Goal: Information Seeking & Learning: Learn about a topic

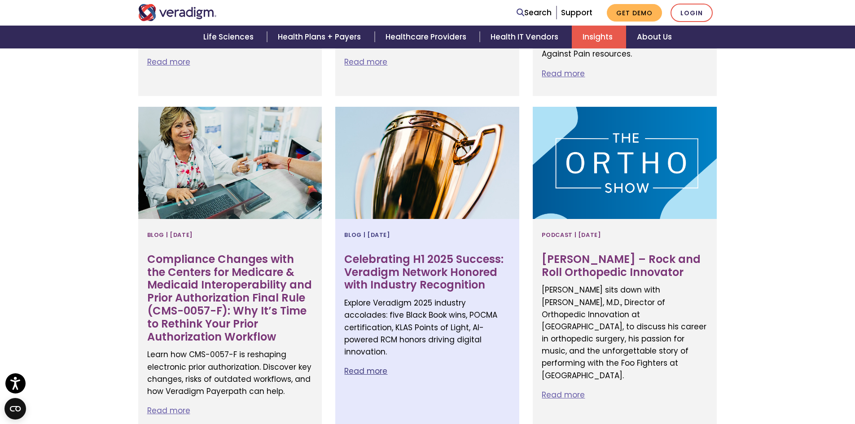
scroll to position [629, 0]
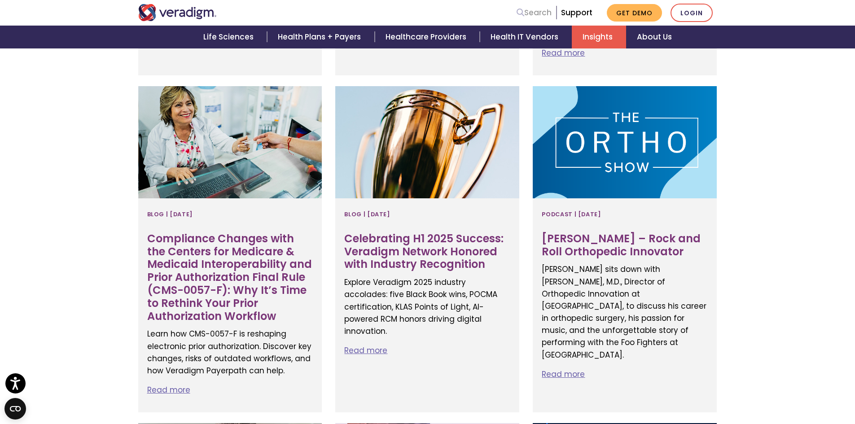
click at [533, 16] on link "Search" at bounding box center [534, 13] width 35 height 12
drag, startPoint x: 512, startPoint y: 2, endPoint x: 477, endPoint y: 12, distance: 36.7
click at [476, 11] on div "Search Support Get Demo Login" at bounding box center [552, 13] width 346 height 18
click at [523, 12] on icon at bounding box center [521, 13] width 8 height 8
paste input "Smart Medicine Podcast"
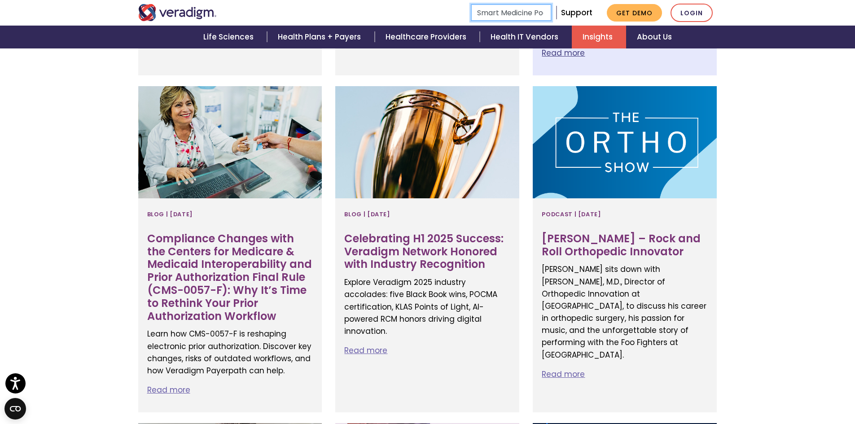
scroll to position [0, 24]
type input "Smart Medicine Podcast"
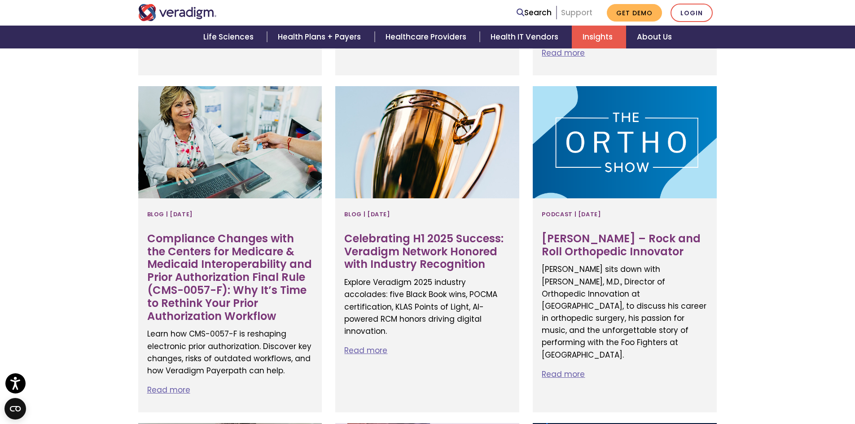
scroll to position [0, 0]
click at [573, 12] on link "Support" at bounding box center [576, 12] width 31 height 11
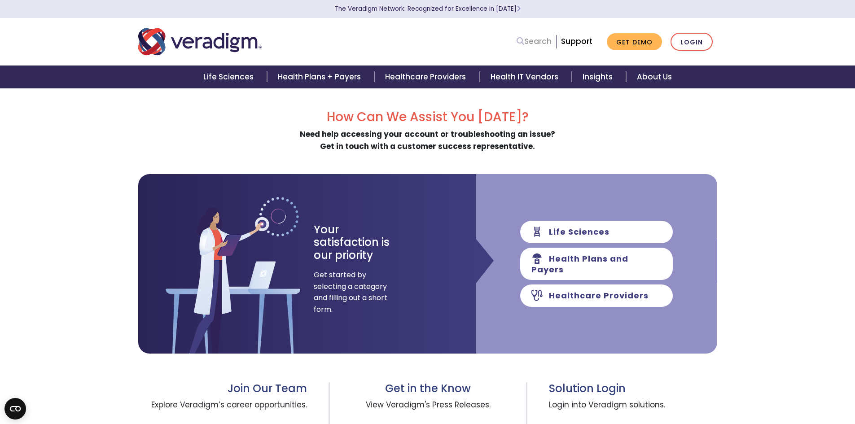
click at [535, 44] on link "Search" at bounding box center [534, 41] width 35 height 12
paste input "Smart Medicine Podcast"
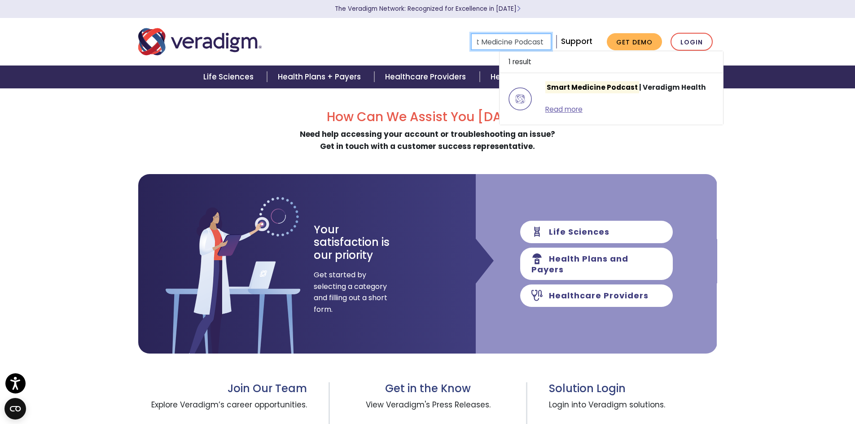
type input "Smart Medicine Podcast"
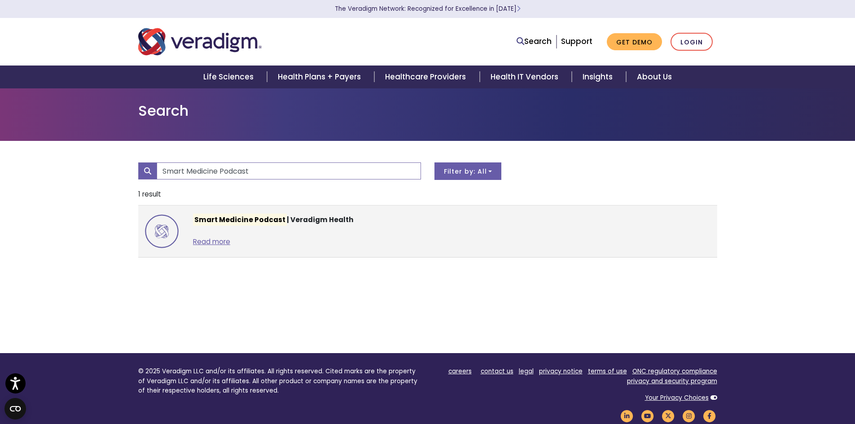
click at [265, 222] on mark "Smart Medicine Podcast" at bounding box center [240, 220] width 94 height 12
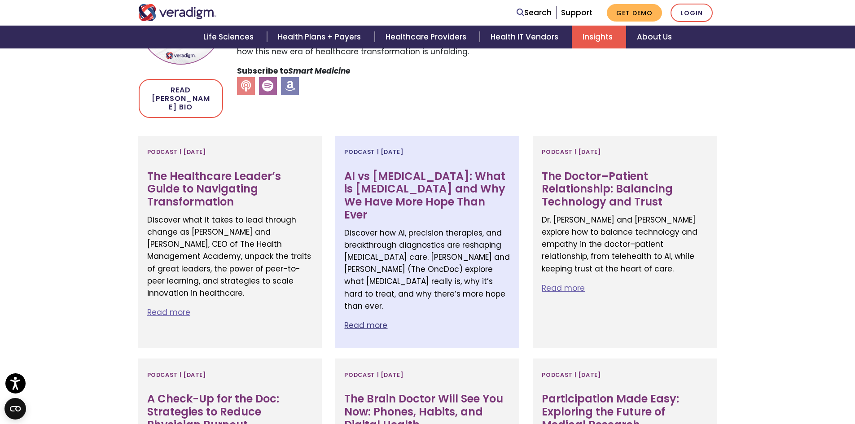
scroll to position [359, 0]
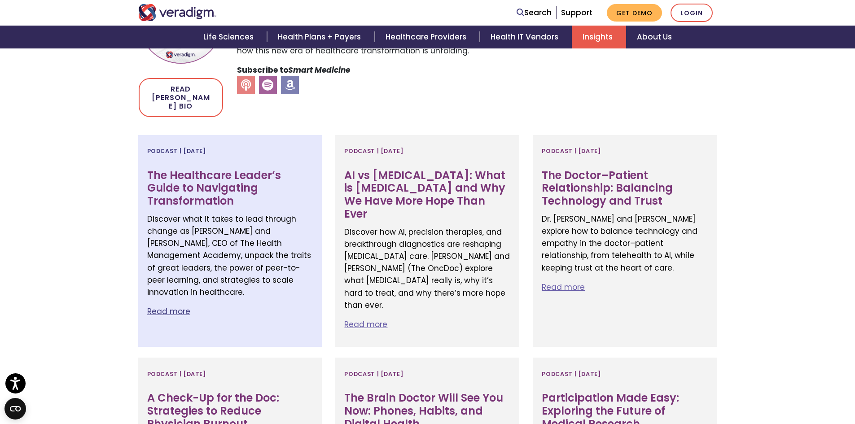
click at [166, 306] on p "Read more" at bounding box center [230, 312] width 166 height 12
drag, startPoint x: 146, startPoint y: 162, endPoint x: 257, endPoint y: 199, distance: 117.0
click at [257, 199] on div "Podcast | [DATE] The Healthcare Leader’s Guide to Navigating Transformation Dis…" at bounding box center [230, 241] width 184 height 212
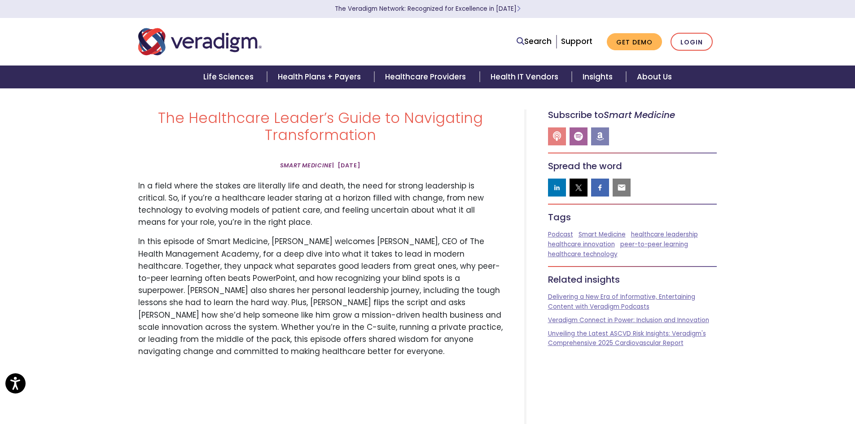
drag, startPoint x: 0, startPoint y: 0, endPoint x: 173, endPoint y: 137, distance: 220.6
click at [173, 137] on h1 "The Healthcare Leader’s Guide to Navigating Transformation" at bounding box center [320, 127] width 365 height 35
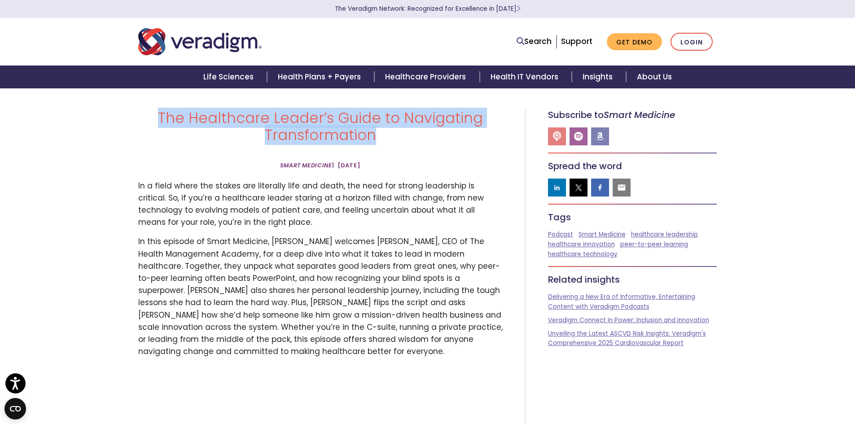
drag, startPoint x: 159, startPoint y: 117, endPoint x: 392, endPoint y: 147, distance: 235.1
click at [392, 147] on div "The Healthcare Leader’s Guide to Navigating Transformation" at bounding box center [321, 131] width 378 height 42
copy h1 "The Healthcare Leader’s Guide to Navigating Transformation"
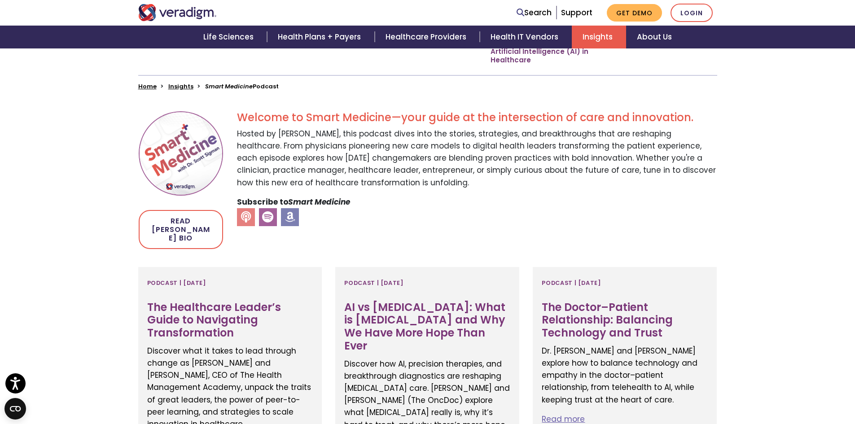
scroll to position [225, 0]
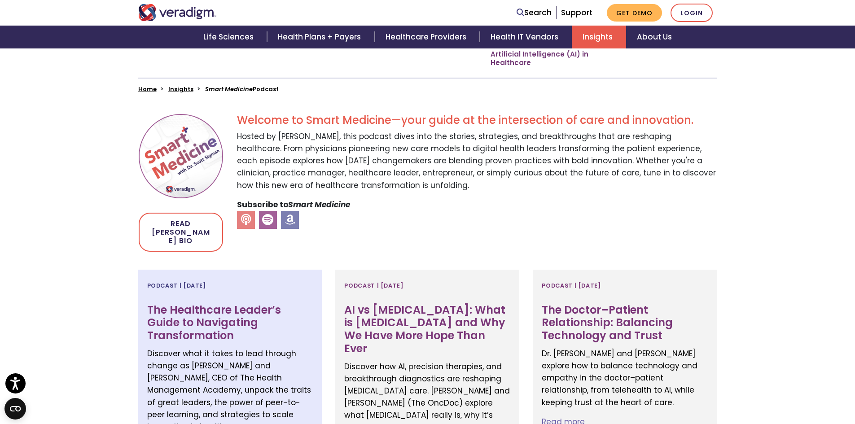
click at [229, 327] on h3 "The Healthcare Leader’s Guide to Navigating Transformation" at bounding box center [230, 323] width 166 height 39
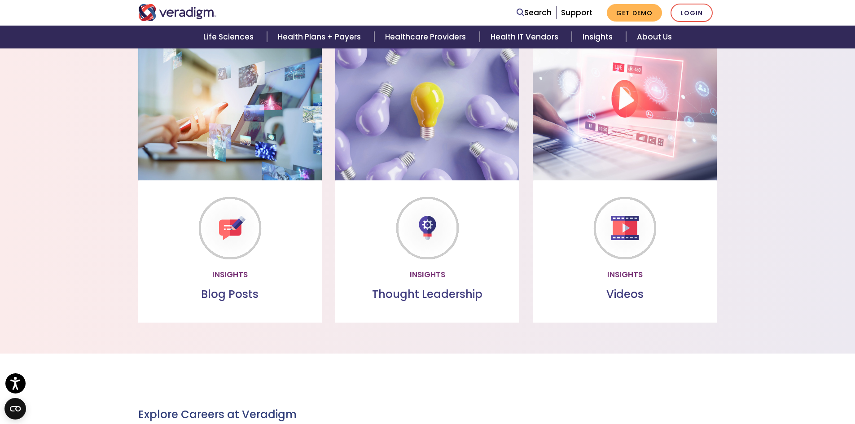
scroll to position [718, 0]
click at [230, 235] on p "Read through our collection of valuable insights" at bounding box center [230, 244] width 166 height 24
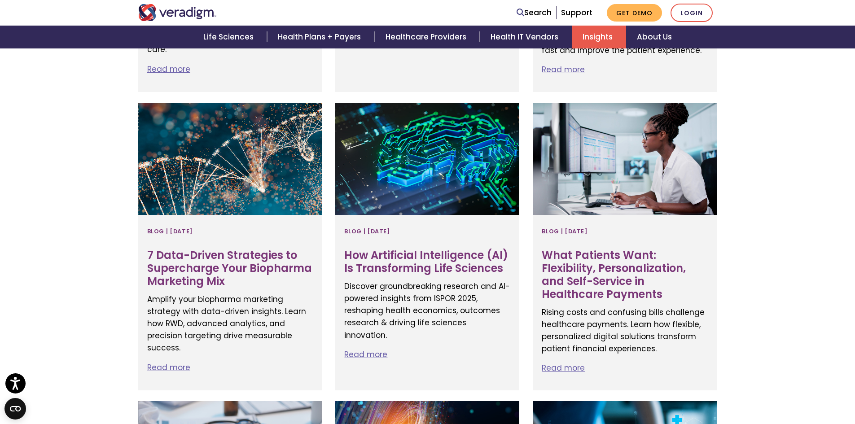
scroll to position [1302, 0]
